Goal: Find specific page/section: Find specific page/section

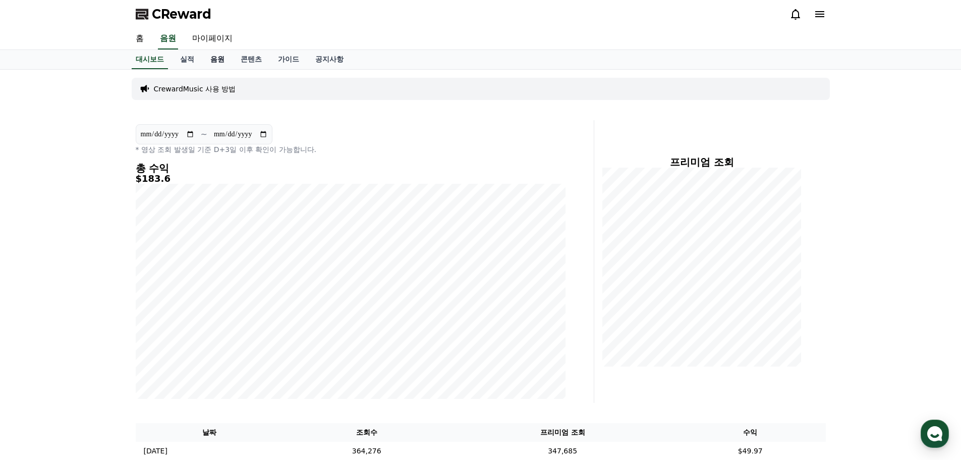
click at [213, 61] on link "음원" at bounding box center [217, 59] width 30 height 19
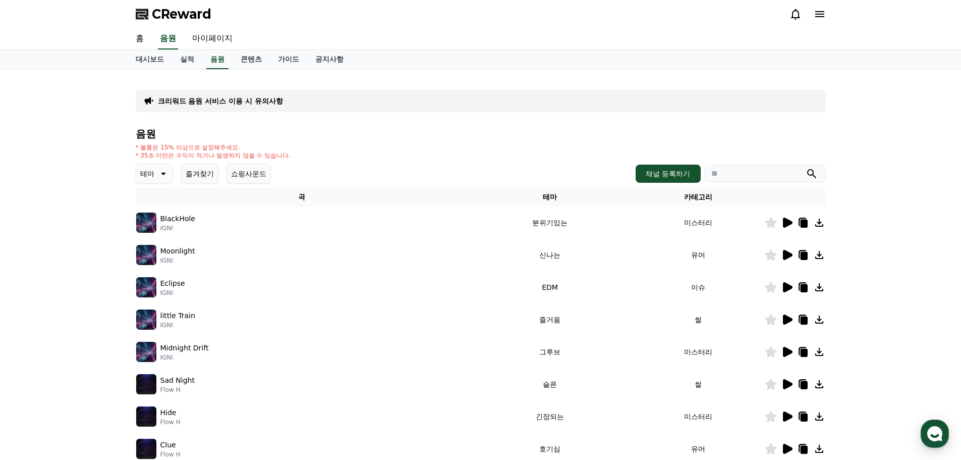
click at [195, 179] on button "즐겨찾기" at bounding box center [199, 173] width 37 height 20
